Goal: Check status: Check status

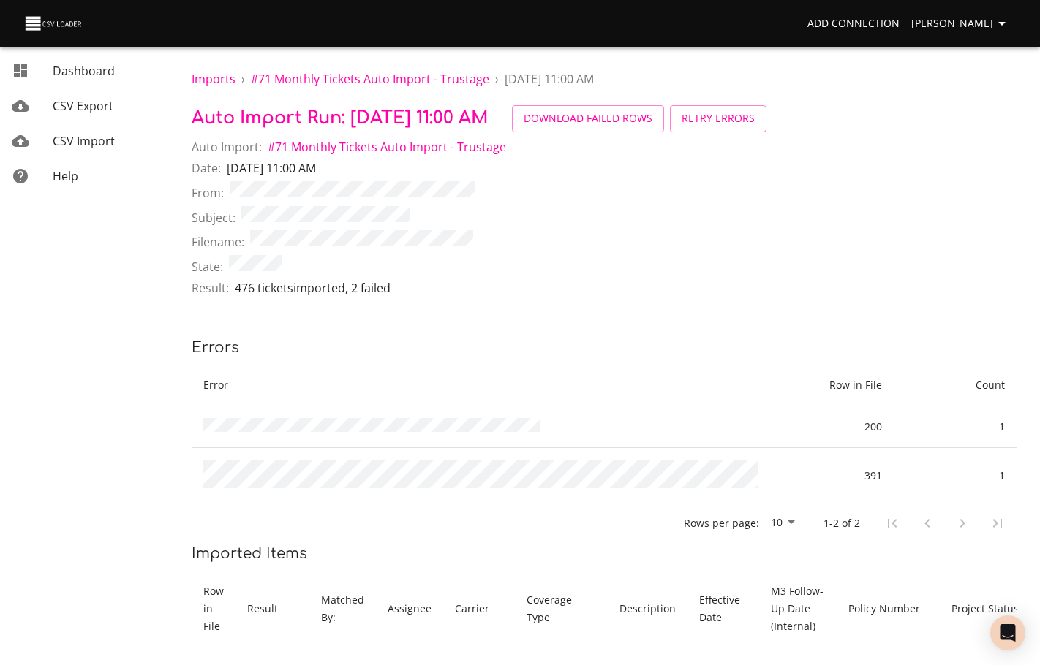
click at [104, 143] on span "CSV Import" at bounding box center [84, 141] width 62 height 16
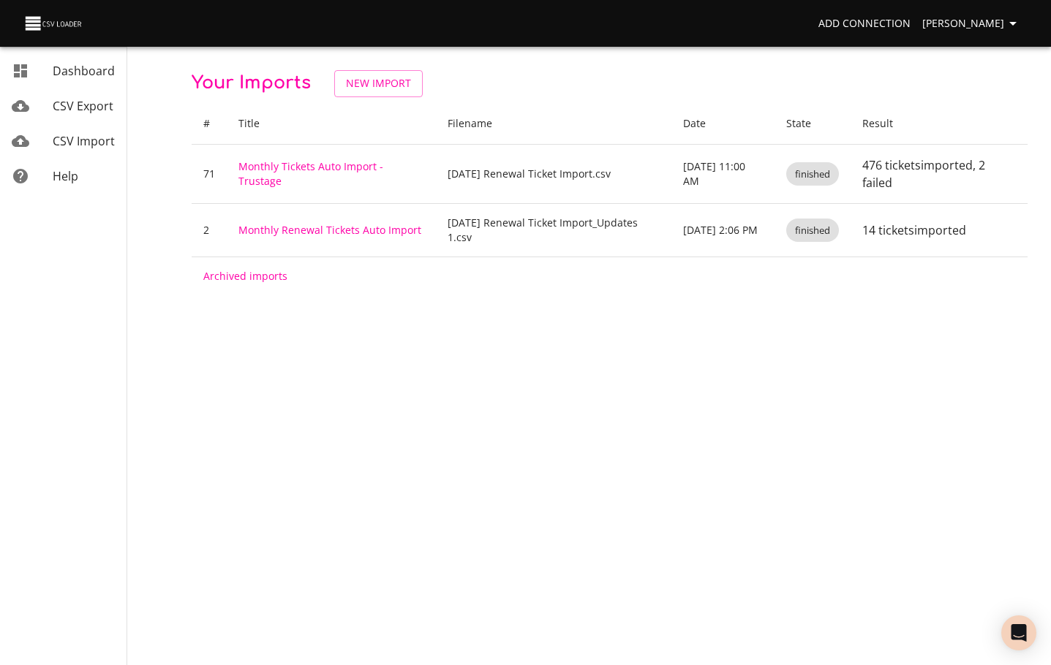
click at [81, 139] on span "CSV Import" at bounding box center [84, 141] width 62 height 16
click at [80, 117] on link "CSV Export" at bounding box center [63, 105] width 127 height 35
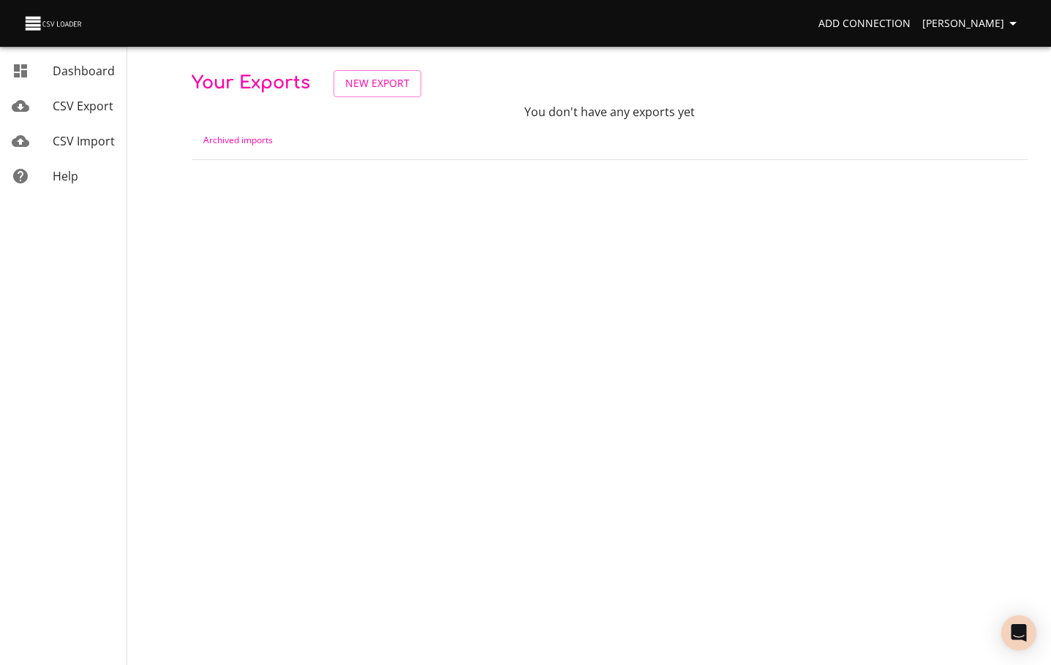
click at [86, 128] on link "CSV Import" at bounding box center [63, 141] width 127 height 35
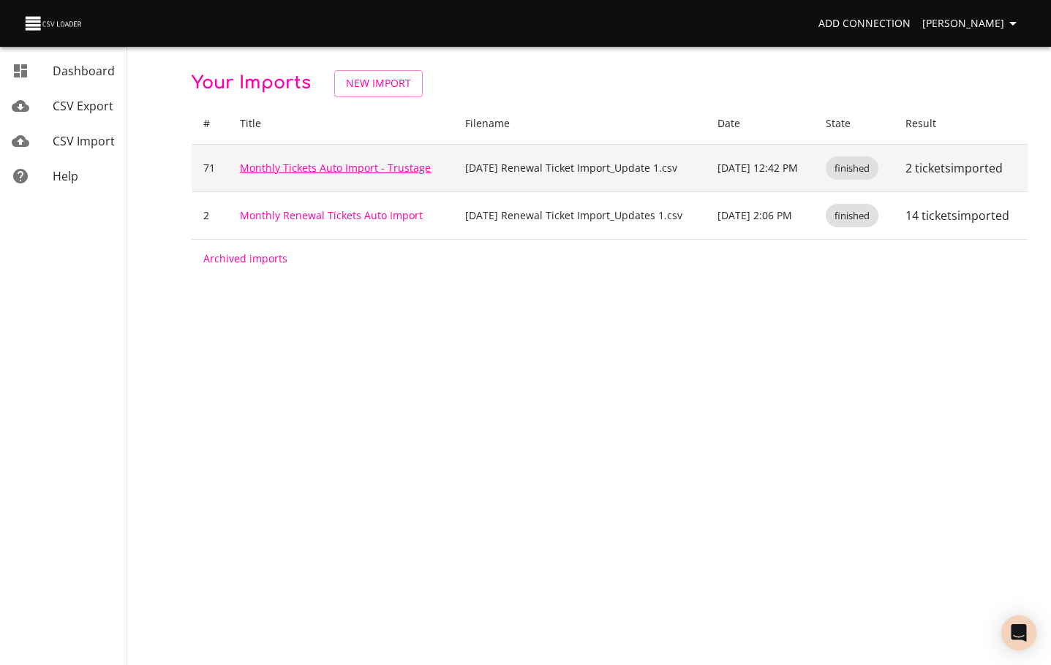
click at [371, 162] on link "Monthly Tickets Auto Import - Trustage" at bounding box center [335, 168] width 191 height 14
